Goal: Task Accomplishment & Management: Use online tool/utility

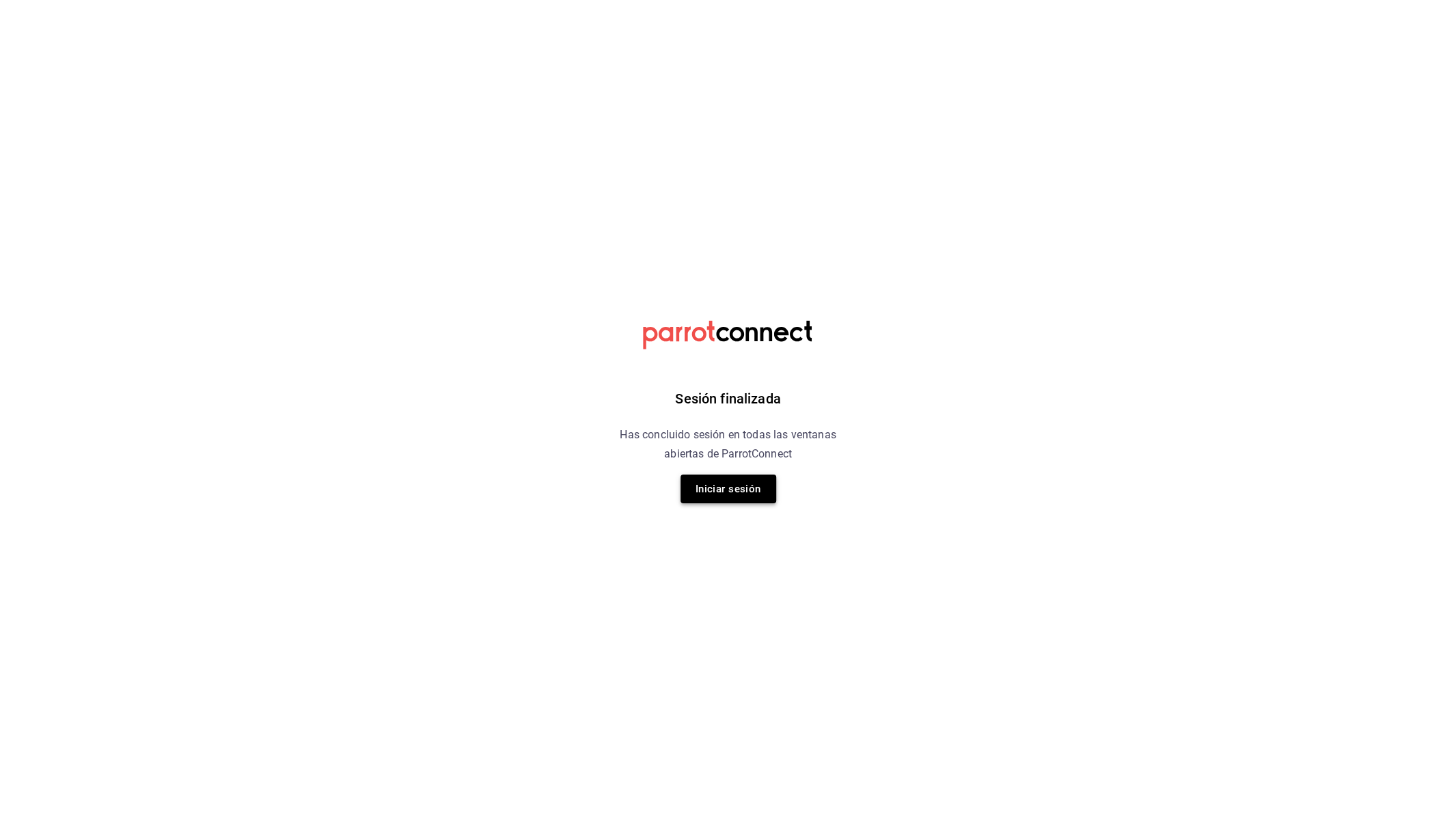
click at [712, 478] on button "Iniciar sesión" at bounding box center [728, 489] width 95 height 29
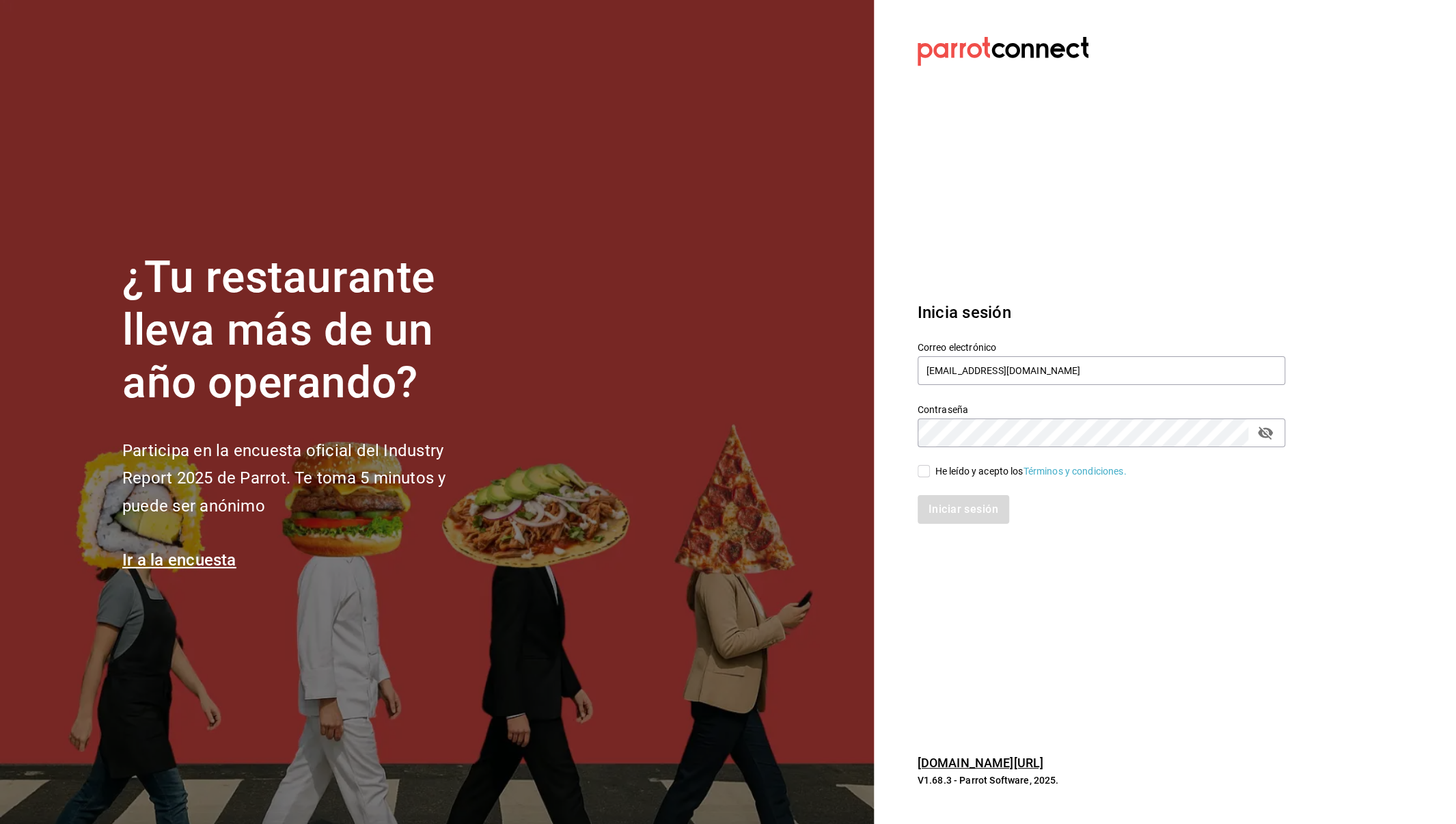
click at [911, 473] on div "He leído y acepto los Términos y condiciones." at bounding box center [1093, 463] width 384 height 31
click at [925, 473] on input "He leído y acepto los Términos y condiciones." at bounding box center [924, 471] width 13 height 13
checkbox input "true"
click at [951, 510] on button "Iniciar sesión" at bounding box center [965, 510] width 93 height 29
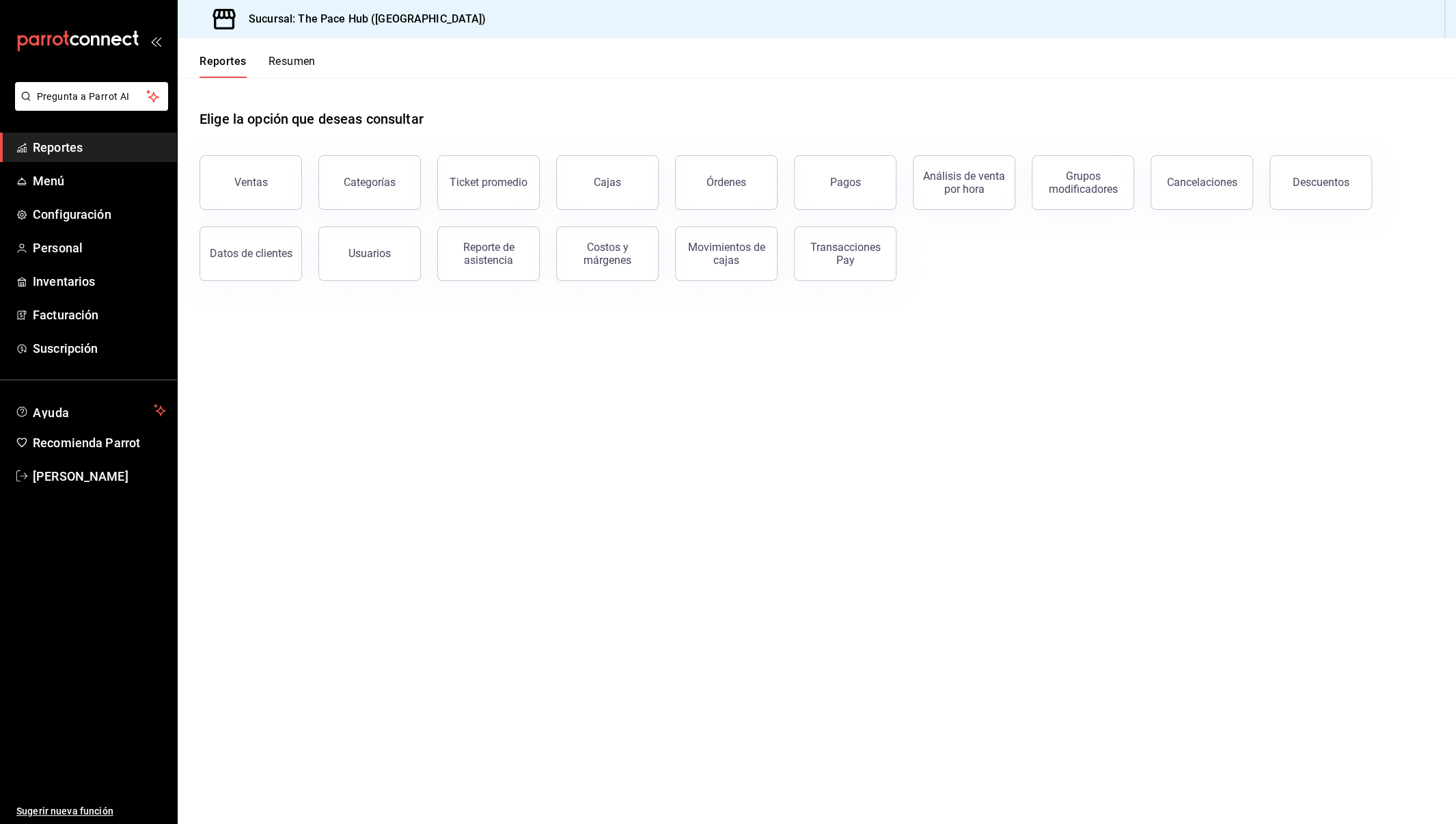
click at [282, 65] on button "Resumen" at bounding box center [292, 66] width 47 height 23
